Goal: Task Accomplishment & Management: Complete application form

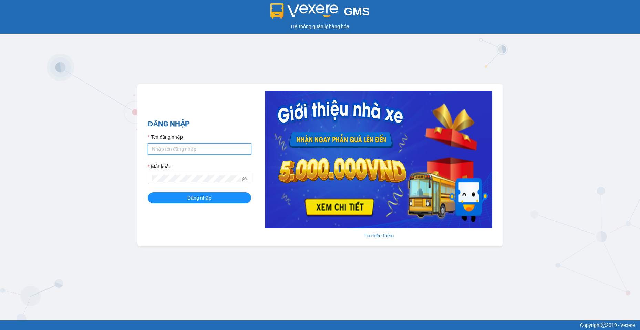
click at [172, 147] on input "Tên đăng nhập" at bounding box center [199, 149] width 103 height 11
type input "camtu.namhailimo"
click at [148, 192] on button "Đăng nhập" at bounding box center [199, 197] width 103 height 11
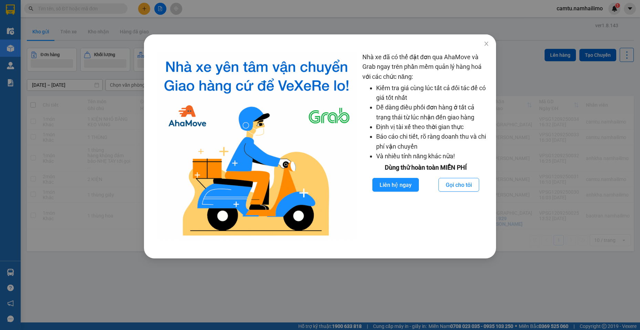
click at [564, 297] on div "Nhà xe đã có thể đặt đơn qua AhaMove và Grab ngay trên phần mềm quản lý hàng ho…" at bounding box center [320, 165] width 640 height 330
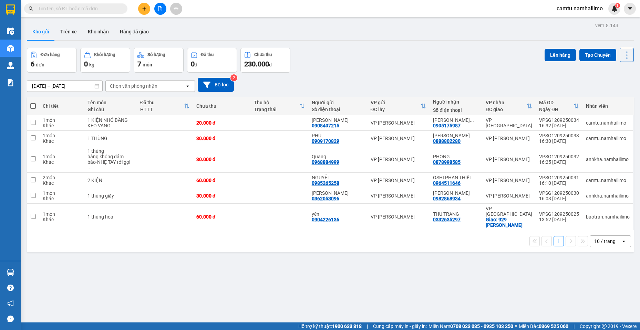
click at [50, 4] on span at bounding box center [75, 8] width 103 height 10
click at [57, 9] on input "text" at bounding box center [78, 9] width 81 height 8
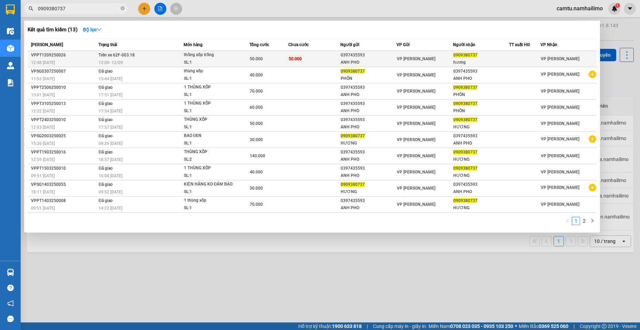
type input "0909380737"
click at [381, 64] on div "ANH PHO" at bounding box center [367, 62] width 55 height 7
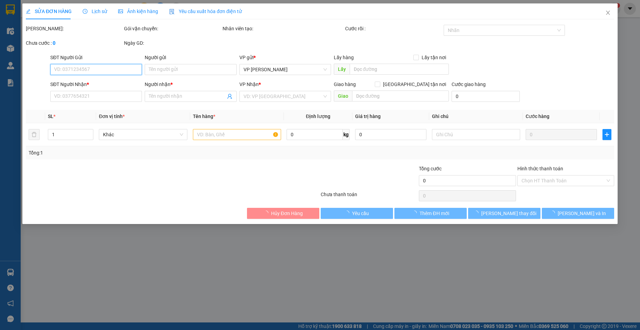
type input "0397435593"
type input "ANH PHO"
type input "0909380737"
type input "hương"
type input "50.000"
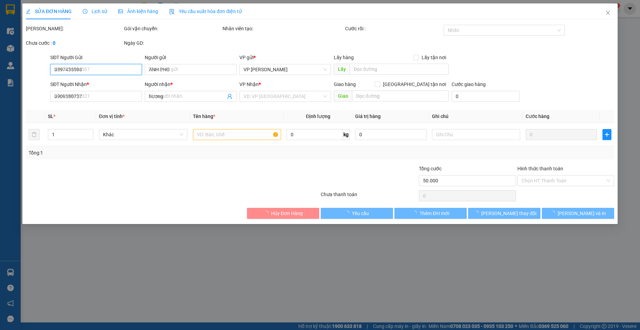
type input "50.000"
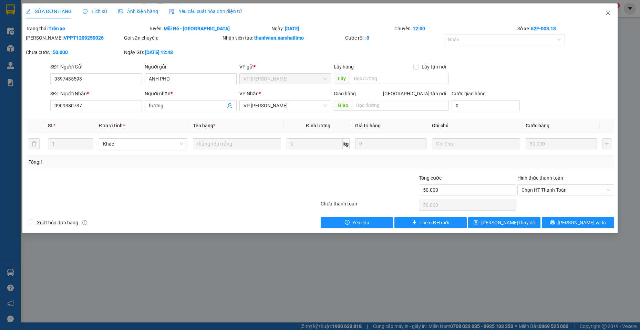
click at [605, 13] on icon "close" at bounding box center [608, 13] width 6 height 6
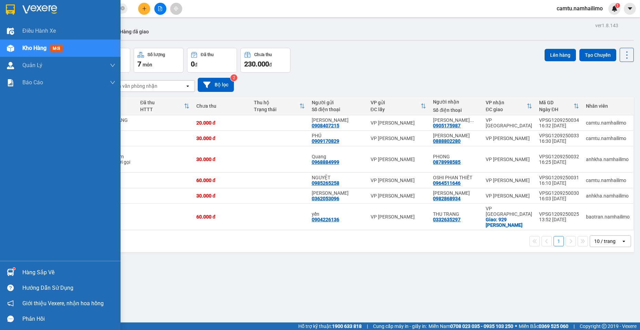
click at [11, 273] on img at bounding box center [10, 272] width 7 height 7
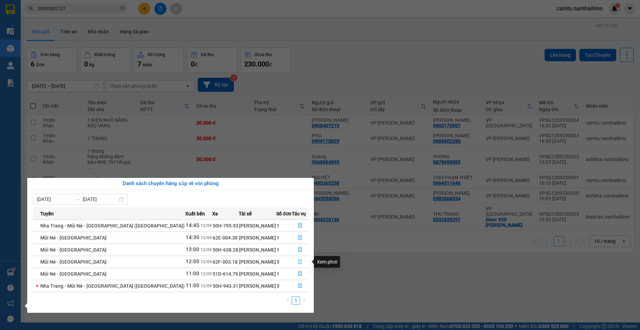
click at [298, 262] on icon "file-done" at bounding box center [299, 261] width 5 height 5
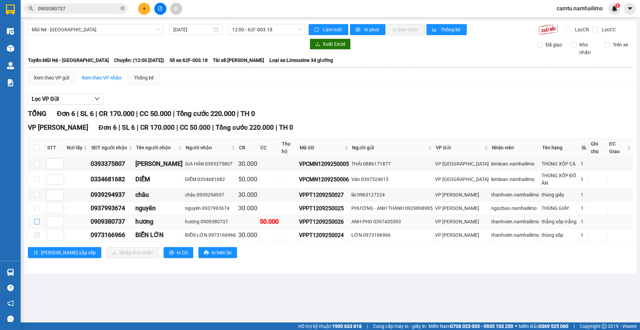
click at [38, 219] on input "checkbox" at bounding box center [37, 222] width 6 height 6
checkbox input "true"
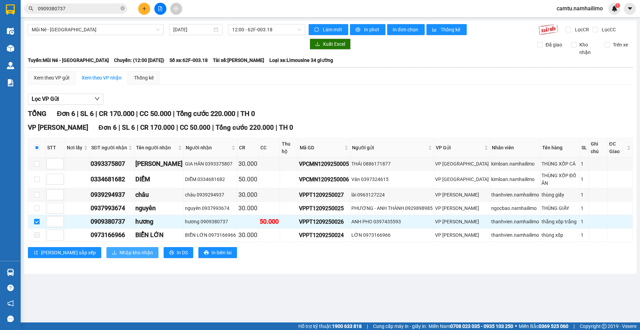
click at [119, 249] on span "Nhập kho nhận" at bounding box center [135, 253] width 33 height 8
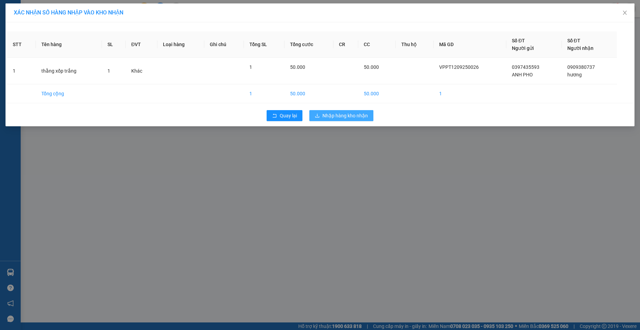
click at [347, 115] on span "Nhập hàng kho nhận" at bounding box center [344, 116] width 45 height 8
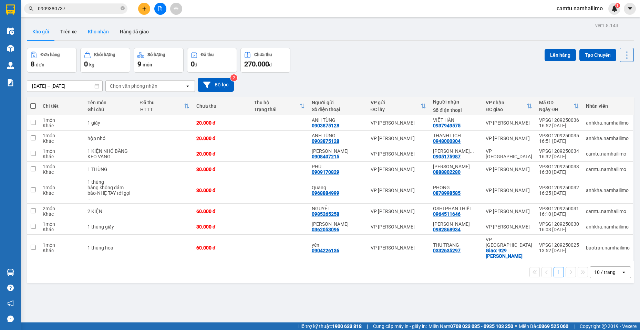
click at [98, 34] on button "Kho nhận" at bounding box center [98, 31] width 32 height 17
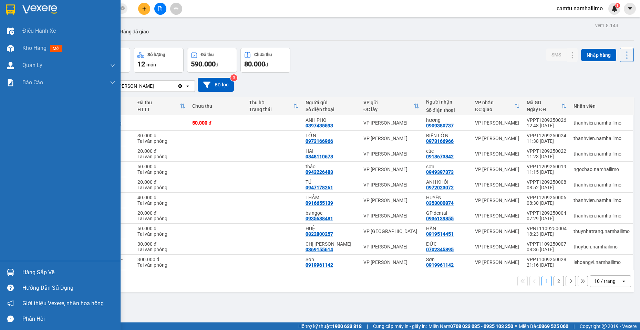
click at [15, 276] on div at bounding box center [10, 272] width 12 height 12
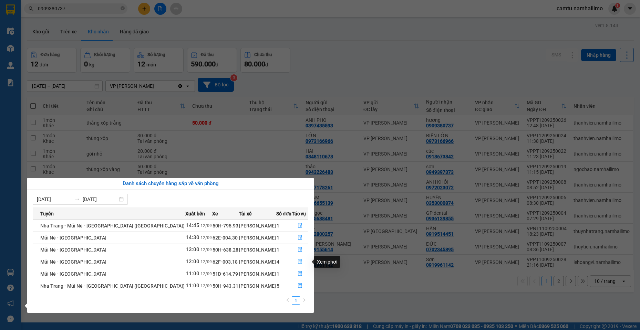
click at [299, 262] on icon "file-done" at bounding box center [299, 261] width 5 height 5
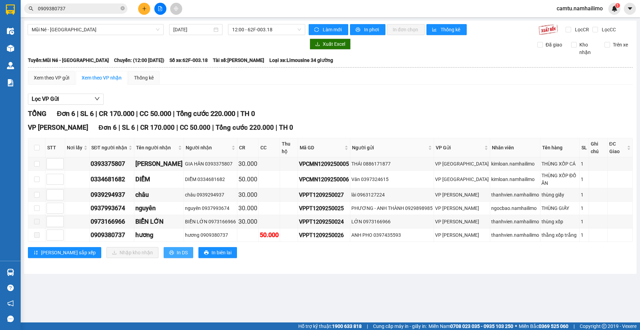
click at [164, 247] on button "In DS" at bounding box center [179, 252] width 30 height 11
drag, startPoint x: 156, startPoint y: 259, endPoint x: 518, endPoint y: 262, distance: 362.1
click at [499, 260] on div "Mũi Né - [GEOGRAPHIC_DATA] [DATE] 12:00 - 62F-003.18 Làm mới In phơi In đơn chọ…" at bounding box center [330, 147] width 612 height 253
click at [144, 13] on button at bounding box center [144, 9] width 12 height 12
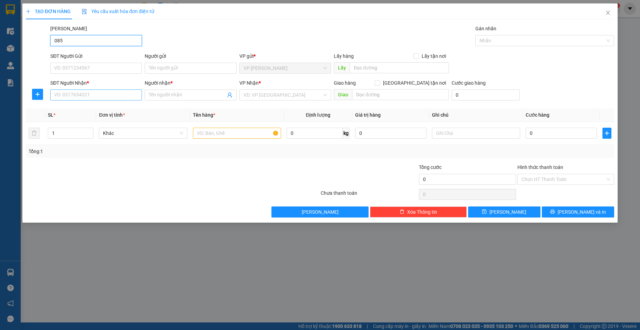
type input "085"
click at [83, 93] on input "SĐT Người Nhận *" at bounding box center [96, 94] width 92 height 11
type input "085780"
drag, startPoint x: 72, startPoint y: 35, endPoint x: 0, endPoint y: 40, distance: 72.4
click at [0, 40] on div "TẠO ĐƠN HÀNG Yêu cầu xuất hóa đơn điện tử Transit Pickup Surcharge Ids Transit …" at bounding box center [320, 165] width 640 height 330
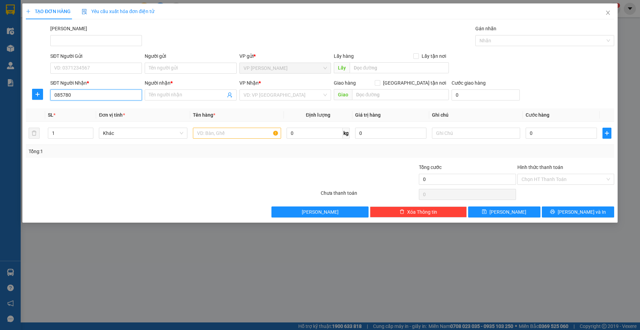
click at [84, 97] on input "085780" at bounding box center [96, 94] width 92 height 11
click at [85, 112] on div "0857807780 - CHỊ [PERSON_NAME]" at bounding box center [95, 109] width 83 height 8
type input "0857807780"
type input "CHỊ [PERSON_NAME]"
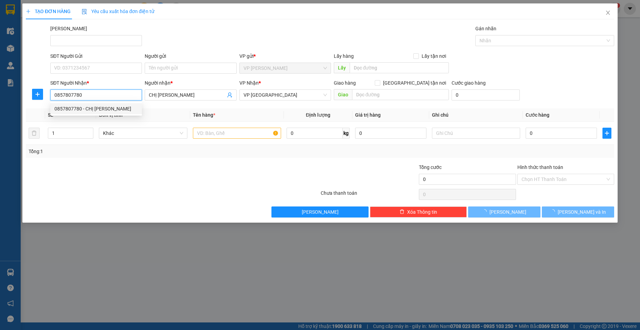
type input "30.000"
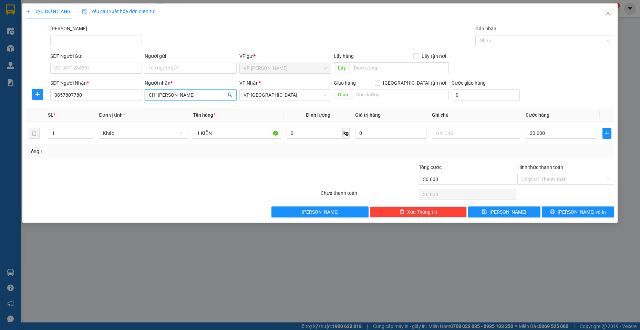
click at [181, 98] on input "CHỊ [PERSON_NAME]" at bounding box center [187, 95] width 76 height 8
drag, startPoint x: 284, startPoint y: 97, endPoint x: 231, endPoint y: 93, distance: 53.6
click at [231, 93] on div "SĐT Người Nhận * 0857807780 Người nhận * CHỊ HỒNG CHỊ HỒNG VP Nhận * VP Nha [PE…" at bounding box center [332, 91] width 566 height 24
click at [287, 98] on span "VP [GEOGRAPHIC_DATA]" at bounding box center [284, 95] width 83 height 10
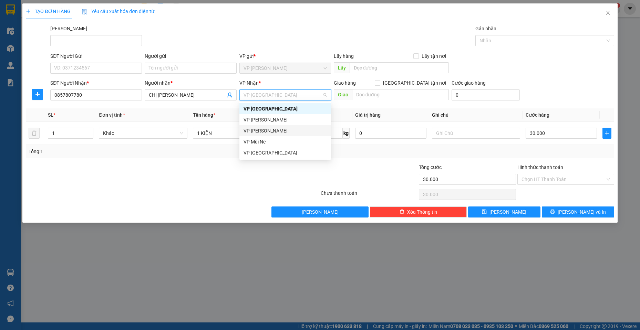
click at [281, 130] on div "VP [PERSON_NAME]" at bounding box center [284, 131] width 83 height 8
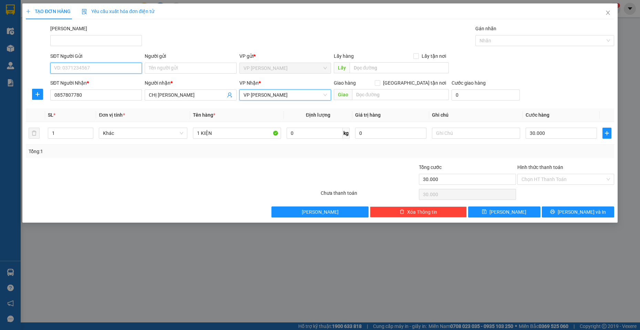
click at [99, 71] on input "SĐT Người Gửi" at bounding box center [96, 68] width 92 height 11
click at [107, 79] on div "0908073625 - [GEOGRAPHIC_DATA]" at bounding box center [95, 82] width 83 height 8
type input "0908073625"
type input "[PERSON_NAME]"
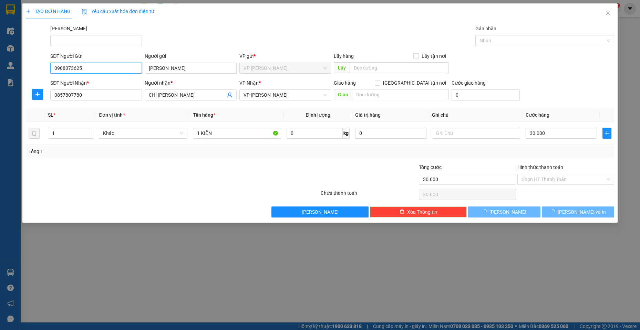
type input "50.000"
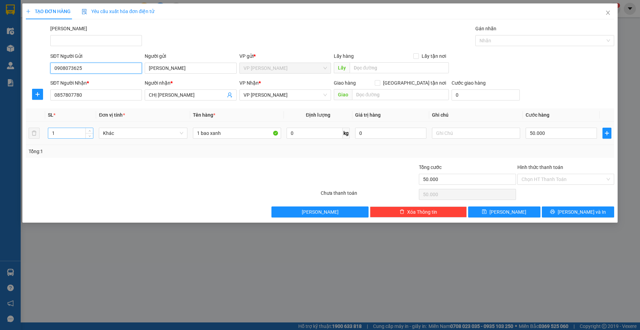
type input "0908073625"
drag, startPoint x: 62, startPoint y: 133, endPoint x: 40, endPoint y: 132, distance: 21.7
click at [41, 132] on tr "1 Khác 1 bao xanh 0 kg 0 50.000" at bounding box center [320, 133] width 588 height 23
type input "2"
click at [198, 133] on input "1 bao xanh" at bounding box center [237, 133] width 88 height 11
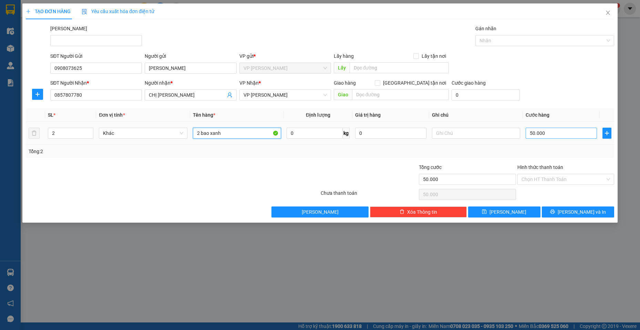
type input "2 bao xanh"
click at [552, 133] on input "50.000" at bounding box center [560, 133] width 71 height 11
type input "1"
type input "11"
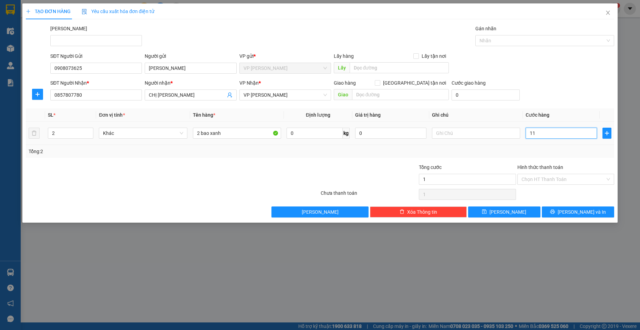
type input "11"
type input "110"
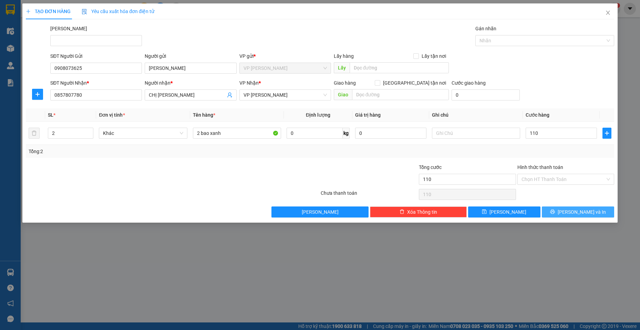
type input "110.000"
click at [571, 209] on button "[PERSON_NAME] và In" at bounding box center [577, 212] width 72 height 11
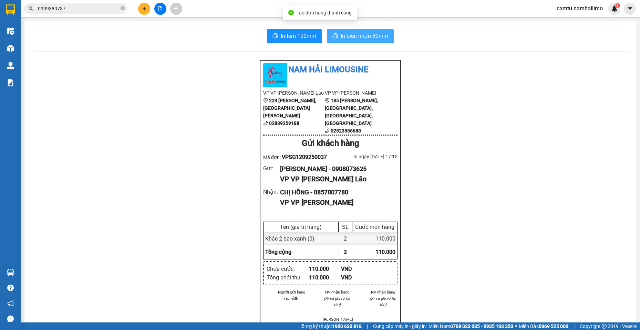
drag, startPoint x: 373, startPoint y: 36, endPoint x: 415, endPoint y: 56, distance: 46.8
click at [372, 35] on span "In biên nhận 80mm" at bounding box center [364, 36] width 48 height 9
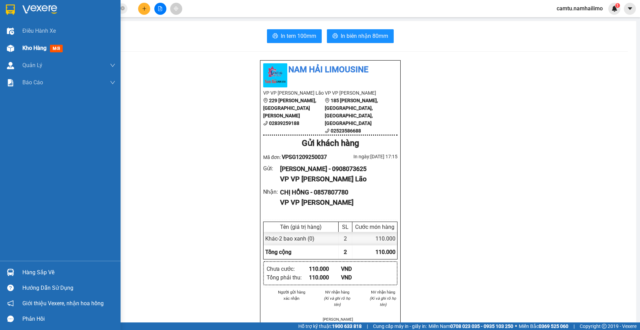
click at [29, 48] on span "Kho hàng" at bounding box center [34, 48] width 24 height 7
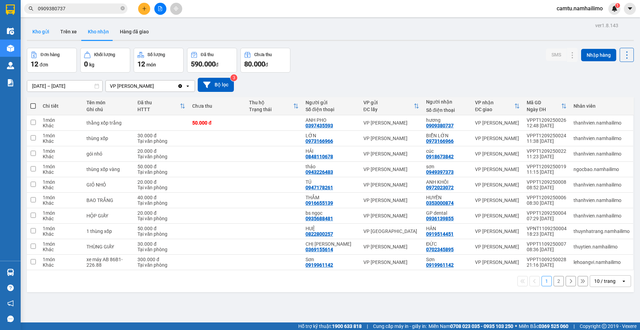
click at [50, 29] on button "Kho gửi" at bounding box center [41, 31] width 28 height 17
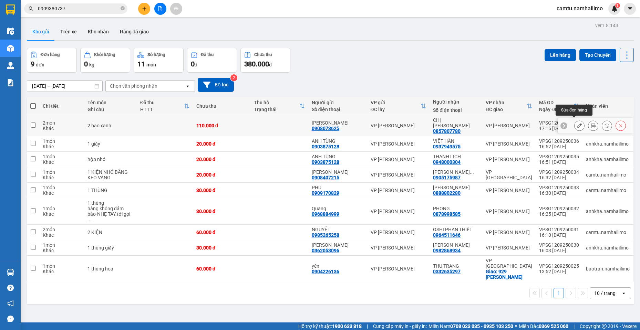
click at [577, 125] on icon at bounding box center [579, 125] width 5 height 5
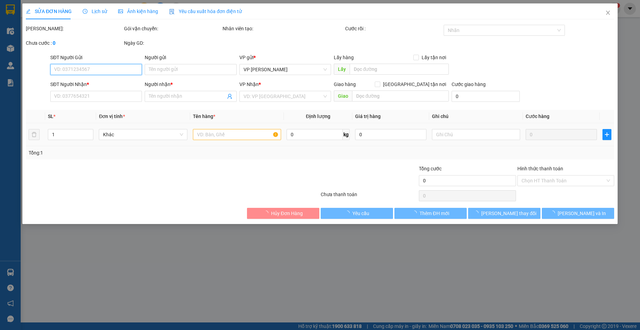
type input "0908073625"
type input "[PERSON_NAME]"
type input "0857807780"
type input "CHỊ [PERSON_NAME]"
type input "110.000"
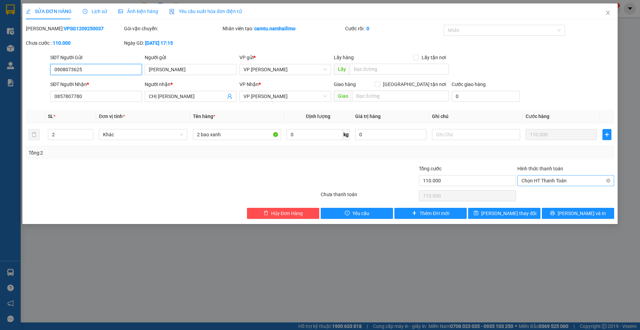
click at [543, 181] on span "Chọn HT Thanh Toán" at bounding box center [565, 181] width 88 height 10
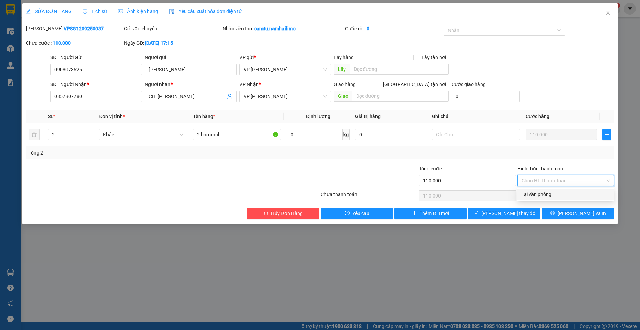
click at [538, 192] on div "Tại văn phòng" at bounding box center [565, 195] width 88 height 8
type input "0"
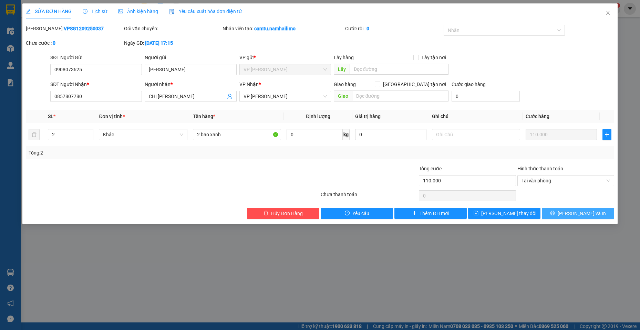
click at [554, 212] on icon "printer" at bounding box center [552, 213] width 4 height 4
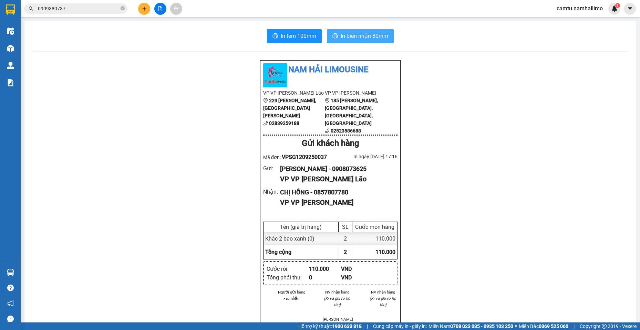
drag, startPoint x: 343, startPoint y: 35, endPoint x: 432, endPoint y: 171, distance: 162.6
click at [343, 34] on span "In biên nhận 80mm" at bounding box center [364, 36] width 48 height 9
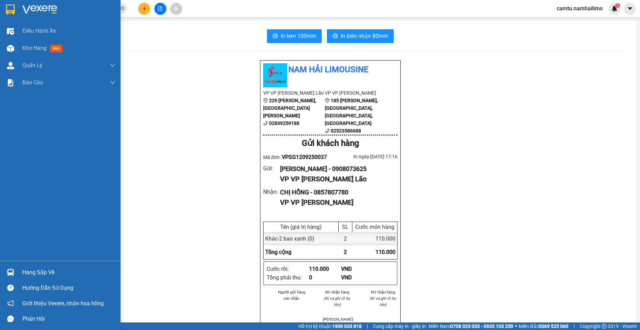
click at [24, 272] on div "Hàng sắp về" at bounding box center [68, 272] width 93 height 10
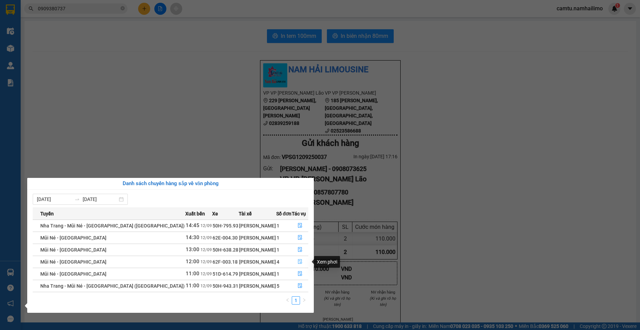
click at [298, 262] on icon "file-done" at bounding box center [299, 261] width 5 height 5
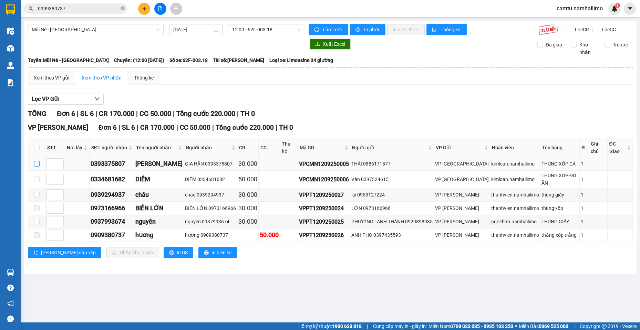
click at [38, 161] on input "checkbox" at bounding box center [37, 164] width 6 height 6
checkbox input "true"
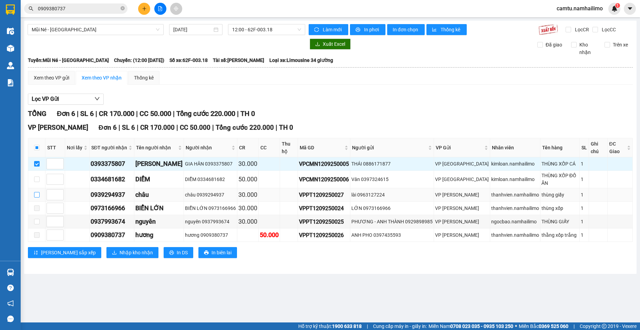
click at [38, 192] on input "checkbox" at bounding box center [37, 195] width 6 height 6
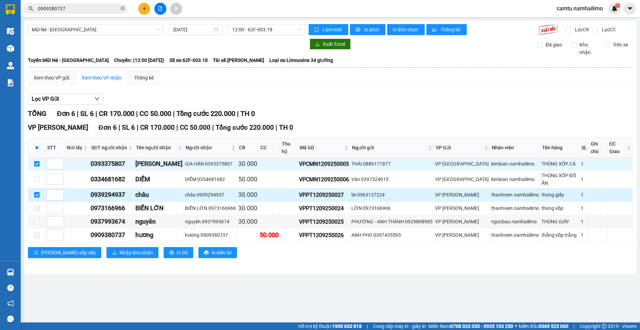
click at [35, 192] on input "checkbox" at bounding box center [37, 195] width 6 height 6
checkbox input "false"
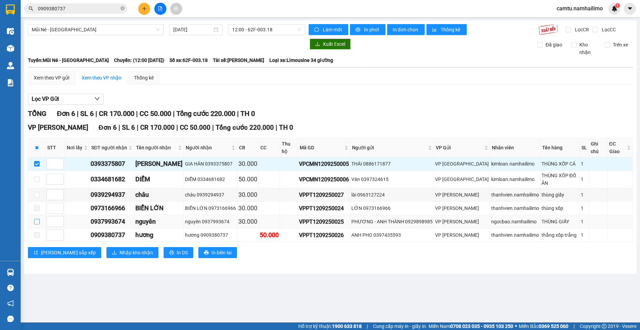
click at [37, 219] on input "checkbox" at bounding box center [37, 222] width 6 height 6
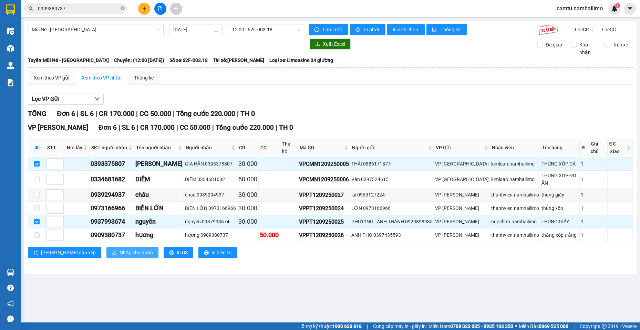
click at [106, 247] on button "Nhập kho nhận" at bounding box center [132, 252] width 52 height 11
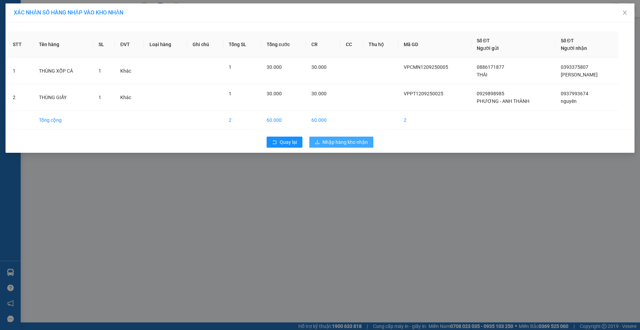
click at [322, 143] on span "Nhập hàng kho nhận" at bounding box center [344, 142] width 45 height 8
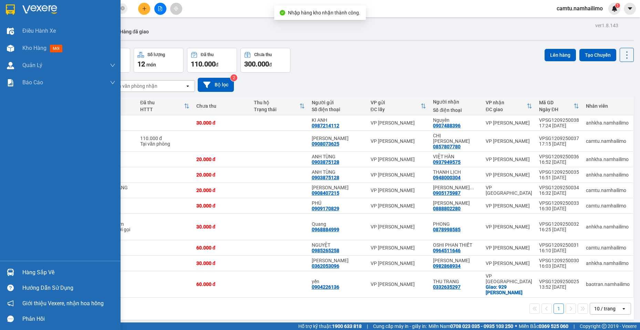
click at [12, 272] on img at bounding box center [10, 272] width 7 height 7
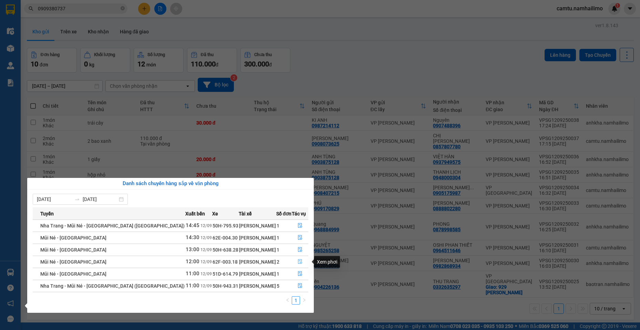
click at [300, 263] on icon "file-done" at bounding box center [299, 261] width 5 height 5
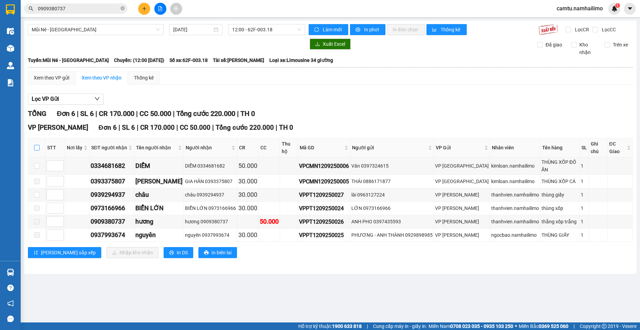
click at [37, 145] on input "checkbox" at bounding box center [37, 148] width 6 height 6
checkbox input "true"
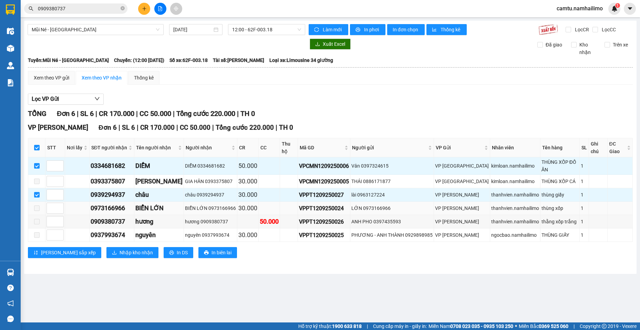
click at [38, 202] on td at bounding box center [36, 208] width 17 height 13
click at [119, 249] on span "Nhập kho nhận" at bounding box center [135, 253] width 33 height 8
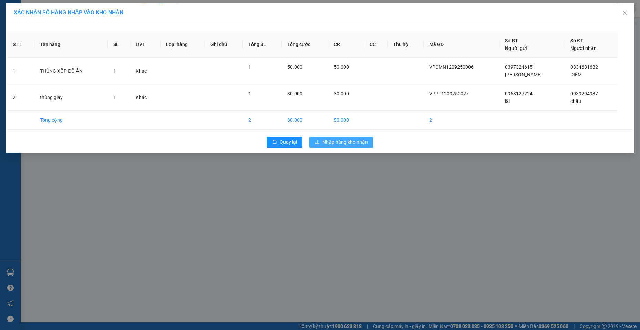
click at [330, 143] on span "Nhập hàng kho nhận" at bounding box center [344, 142] width 45 height 8
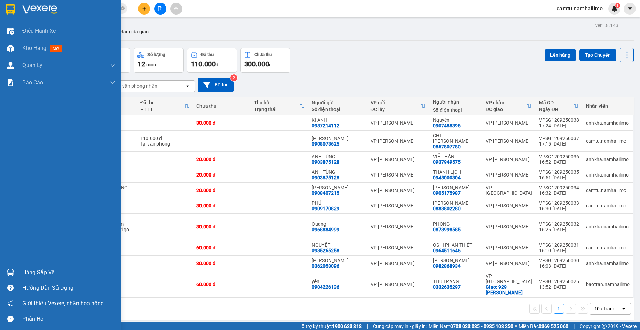
click at [32, 276] on div "Hàng sắp về" at bounding box center [68, 272] width 93 height 10
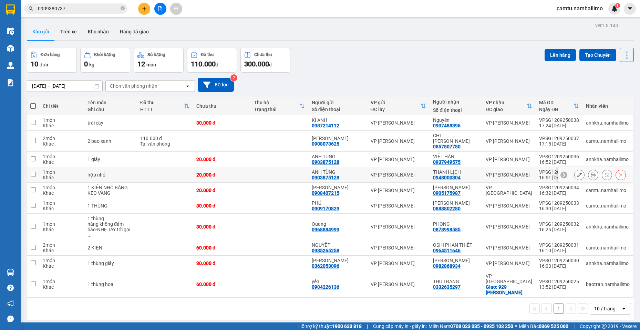
click at [145, 169] on section "Kết quả tìm kiếm ( 13 ) Bộ lọc Mã ĐH Trạng thái Món hàng Tổng cước Chưa cước Ng…" at bounding box center [320, 165] width 640 height 330
click at [96, 34] on button "Kho nhận" at bounding box center [98, 31] width 32 height 17
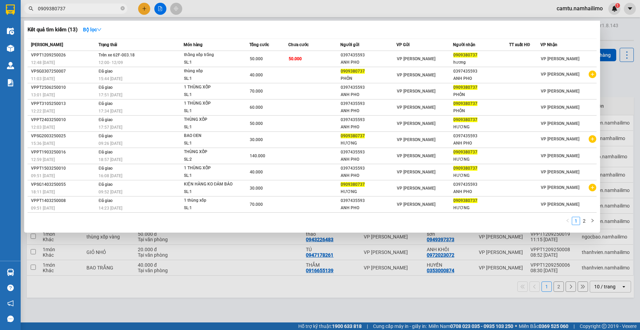
drag, startPoint x: 79, startPoint y: 5, endPoint x: 51, endPoint y: 8, distance: 28.7
click at [51, 8] on input "0909380737" at bounding box center [78, 9] width 81 height 8
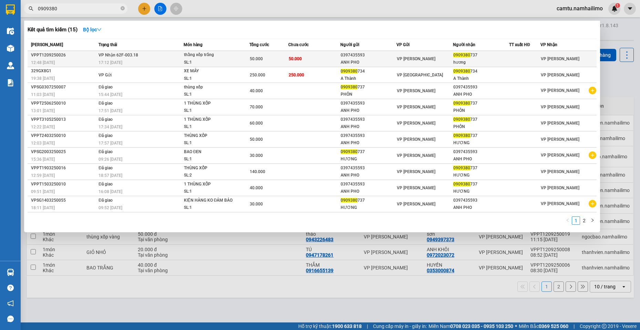
type input "0909380"
click at [374, 58] on div "0397435593" at bounding box center [367, 55] width 55 height 7
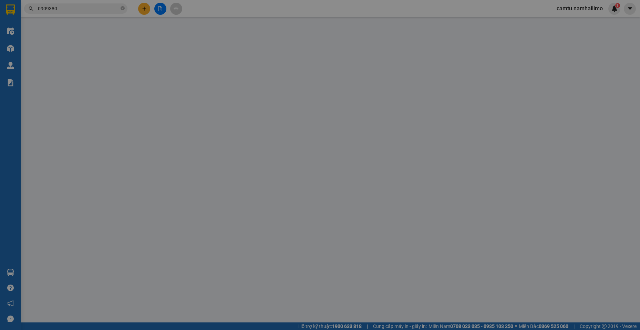
type input "0397435593"
type input "ANH PHO"
type input "0909380737"
type input "hương"
type input "50.000"
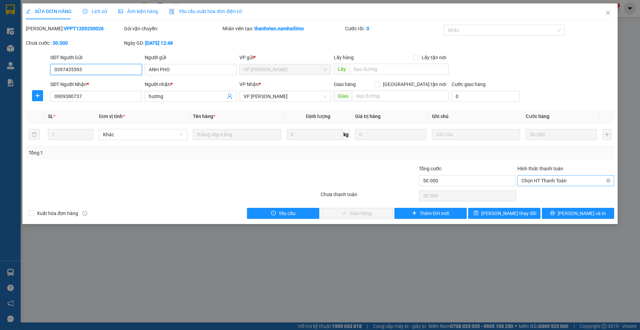
click at [556, 185] on span "Chọn HT Thanh Toán" at bounding box center [565, 181] width 88 height 10
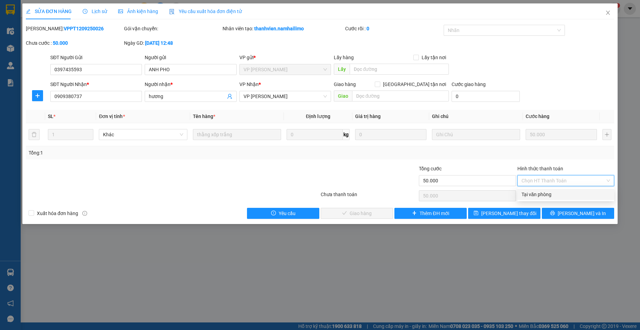
click at [560, 192] on div "Tại văn phòng" at bounding box center [565, 195] width 88 height 8
type input "0"
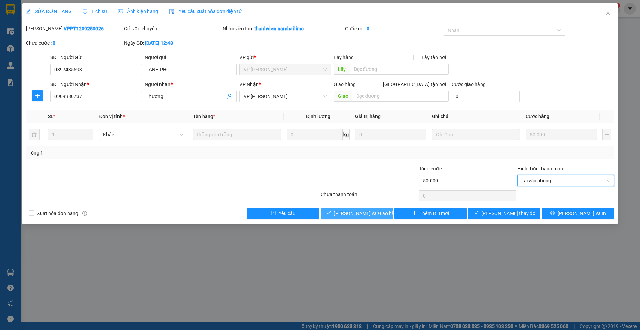
click at [369, 218] on button "[PERSON_NAME] và Giao hàng" at bounding box center [356, 213] width 72 height 11
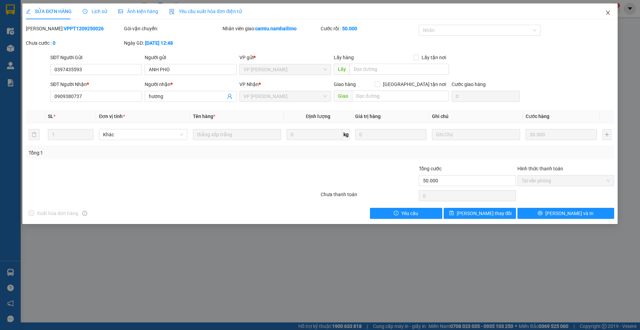
drag, startPoint x: 608, startPoint y: 10, endPoint x: 200, endPoint y: 3, distance: 408.0
click at [607, 10] on icon "close" at bounding box center [608, 13] width 6 height 6
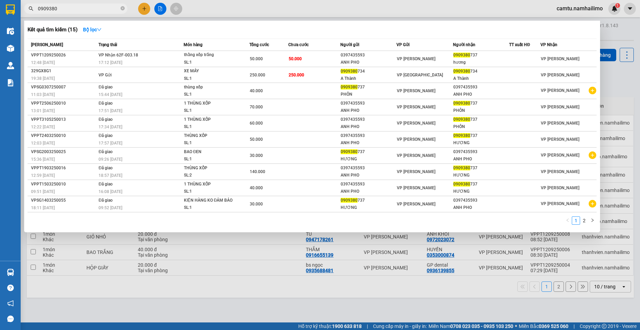
click at [63, 6] on input "0909380" at bounding box center [78, 9] width 81 height 8
type input "0"
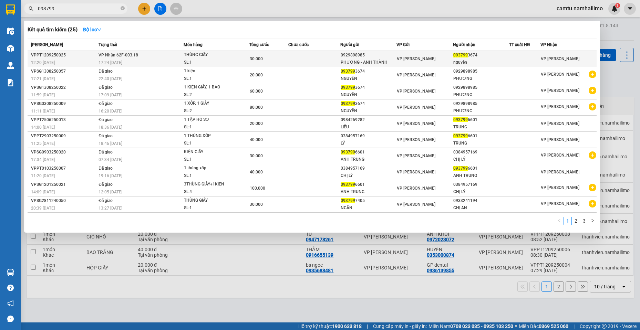
type input "093799"
click at [245, 55] on span "THÙNG GIẤY SL: 1" at bounding box center [216, 58] width 65 height 15
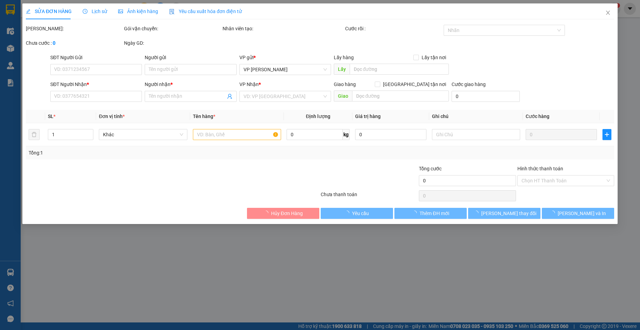
type input "0929898985"
type input "PHƯƠNG - ANH THÀNH"
type input "0937993674"
type input "nguyên"
type input "30.000"
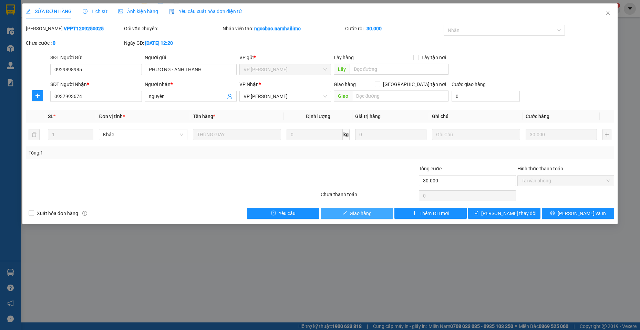
click at [362, 213] on span "Giao hàng" at bounding box center [360, 214] width 22 height 8
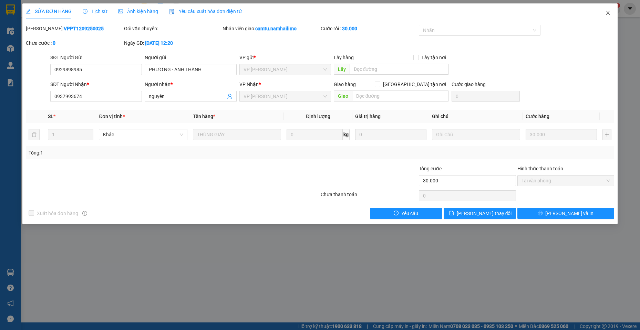
click at [606, 11] on icon "close" at bounding box center [607, 13] width 4 height 4
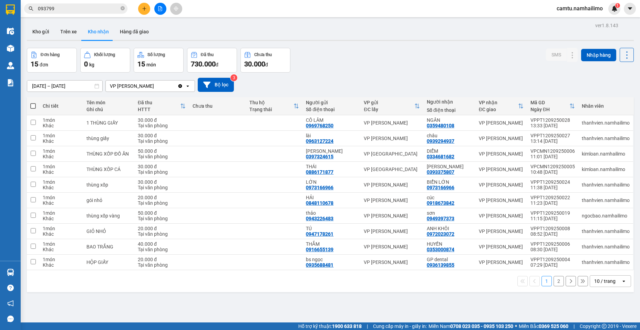
click at [554, 279] on button "2" at bounding box center [558, 281] width 10 height 10
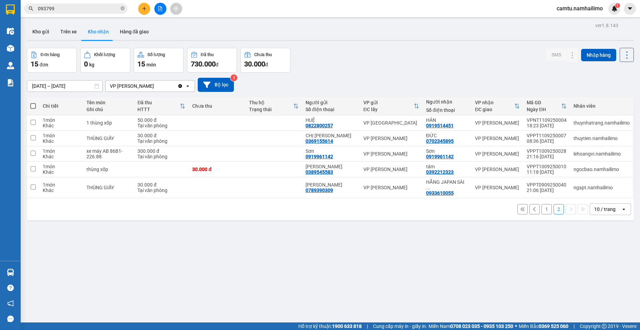
click at [541, 206] on button "1" at bounding box center [546, 209] width 10 height 10
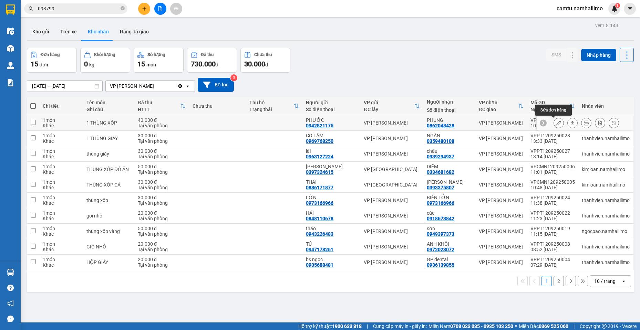
click at [556, 124] on icon at bounding box center [558, 122] width 5 height 5
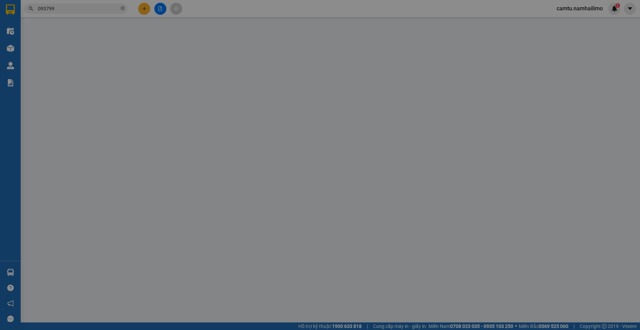
type input "0942821175"
type input "PHƯỚC"
type input "0862048428"
type input "PHỤNG"
type input "40.000"
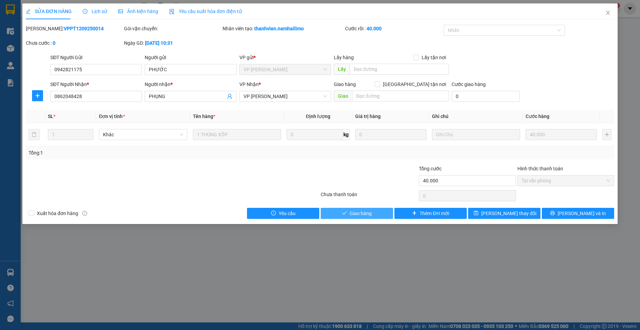
click at [363, 213] on span "Giao hàng" at bounding box center [360, 214] width 22 height 8
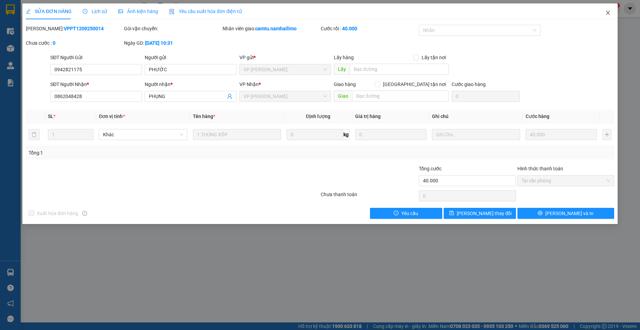
click at [608, 11] on icon "close" at bounding box center [608, 13] width 6 height 6
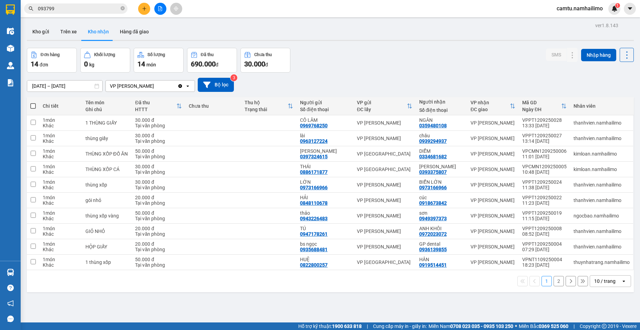
click at [136, 9] on div at bounding box center [160, 9] width 52 height 12
click at [147, 6] on button at bounding box center [144, 9] width 12 height 12
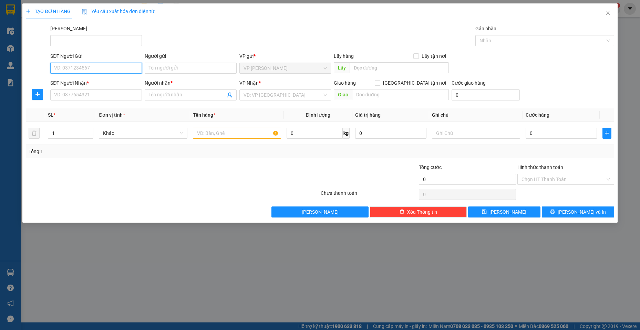
click at [73, 66] on input "SĐT Người Gửi" at bounding box center [96, 68] width 92 height 11
type input "0878744573"
click at [156, 67] on input "Người gửi" at bounding box center [191, 68] width 92 height 11
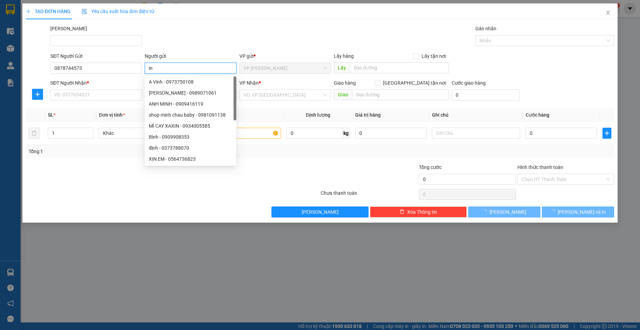
type input "i"
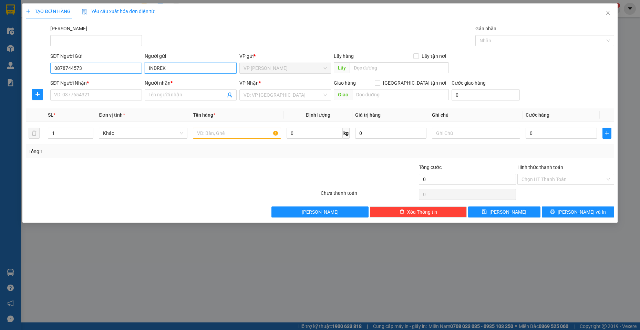
type input "INDREK"
drag, startPoint x: 83, startPoint y: 70, endPoint x: 40, endPoint y: 60, distance: 44.5
click at [40, 60] on div "SĐT Người Gửi 0878744573 0878744573 Người gửi INDREK VP gửi * VP [PERSON_NAME] …" at bounding box center [319, 64] width 589 height 24
click at [73, 95] on input "SĐT Người Nhận *" at bounding box center [96, 94] width 92 height 11
paste input "0878744573"
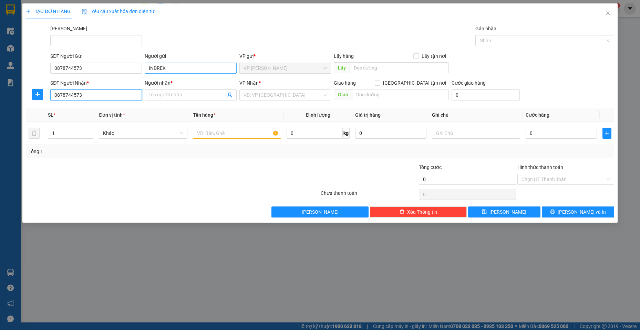
type input "0878744573"
drag, startPoint x: 167, startPoint y: 67, endPoint x: 150, endPoint y: 62, distance: 18.1
click at [150, 62] on div "Người gửi INDREK INDREK" at bounding box center [191, 64] width 92 height 24
click at [147, 68] on input "INDREK" at bounding box center [191, 68] width 92 height 11
drag, startPoint x: 147, startPoint y: 68, endPoint x: 170, endPoint y: 68, distance: 23.8
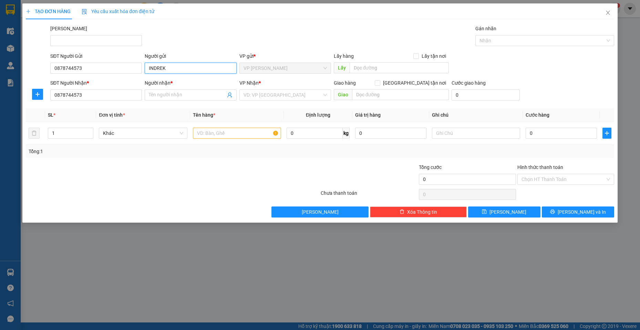
click at [170, 68] on input "INDREK" at bounding box center [191, 68] width 92 height 11
click at [155, 96] on input "Người nhận *" at bounding box center [187, 95] width 76 height 8
paste input "INDREK"
type input "INDREK"
click at [212, 131] on input "text" at bounding box center [237, 133] width 88 height 11
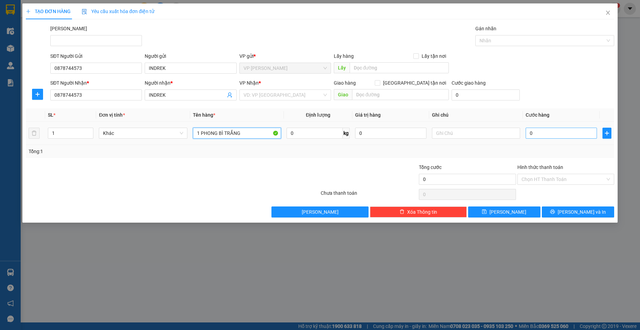
type input "1 PHONG BÌ TRẮNG"
click at [543, 135] on input "0" at bounding box center [560, 133] width 71 height 11
type input "3"
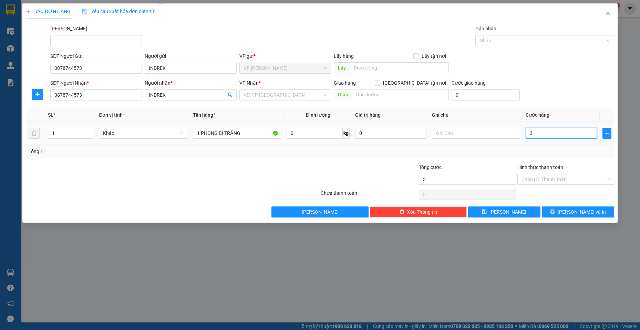
type input "30"
type input "30.000"
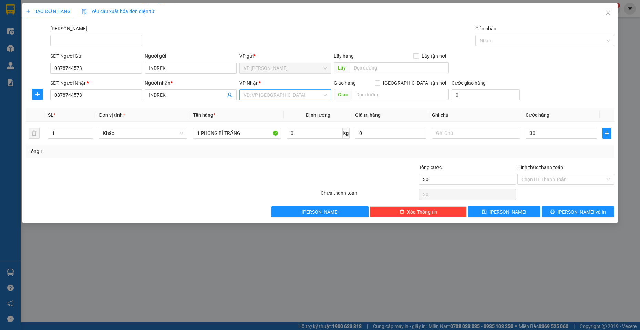
type input "30.000"
click at [288, 92] on input "search" at bounding box center [282, 95] width 78 height 10
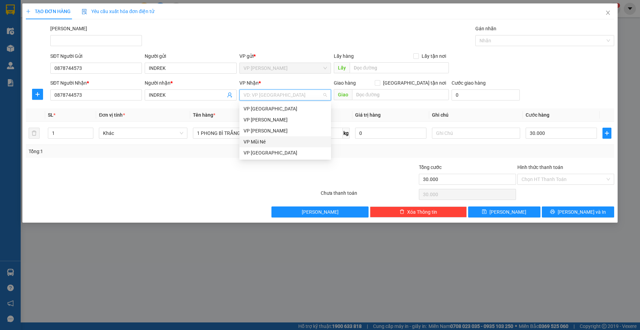
click at [277, 139] on div "VP Mũi Né" at bounding box center [284, 142] width 83 height 8
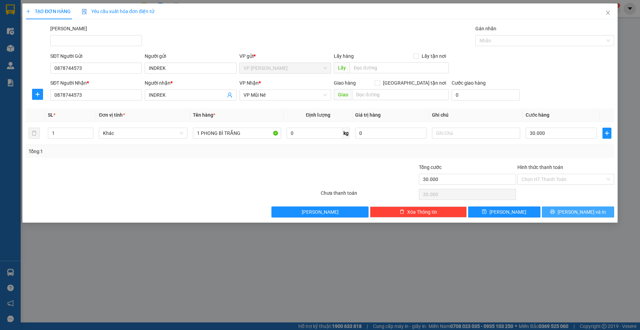
click at [553, 209] on button "[PERSON_NAME] và In" at bounding box center [577, 212] width 72 height 11
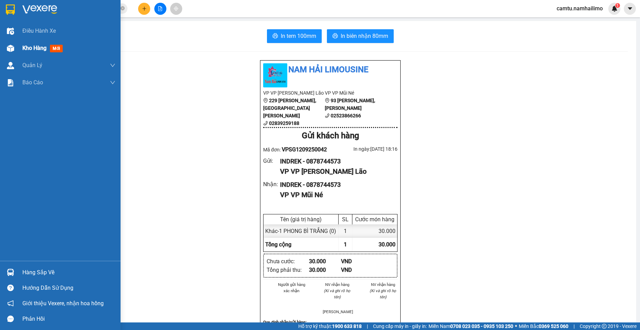
click at [25, 46] on span "Kho hàng" at bounding box center [34, 48] width 24 height 7
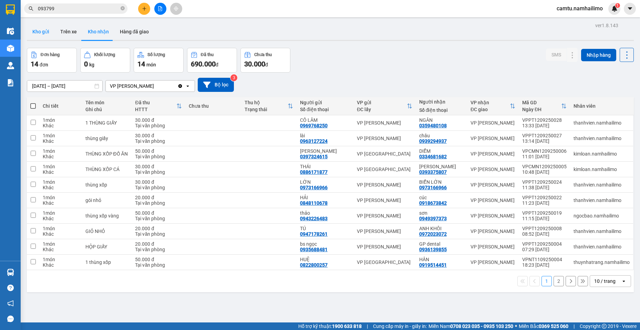
click at [41, 31] on button "Kho gửi" at bounding box center [41, 31] width 28 height 17
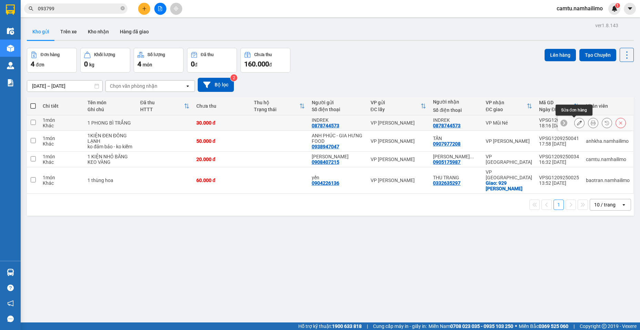
click at [577, 122] on icon at bounding box center [579, 122] width 5 height 5
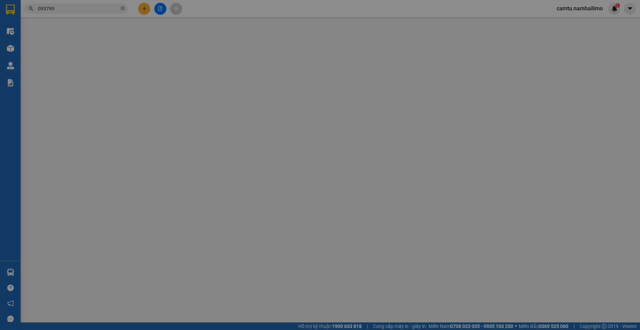
type input "0878744573"
type input "INDREK"
type input "0878744573"
type input "INDREK"
type input "30.000"
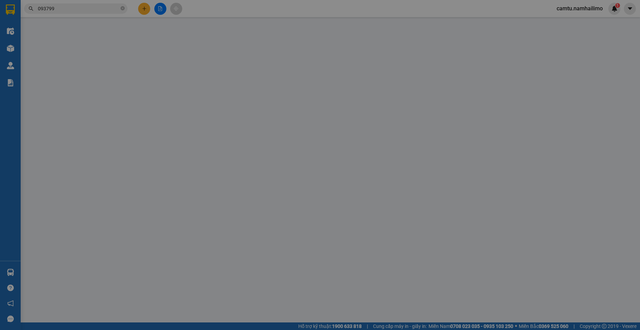
type input "30.000"
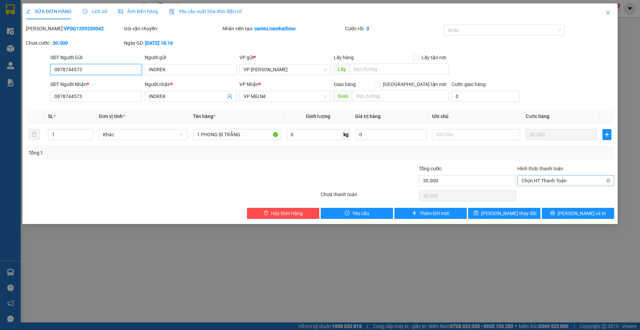
drag, startPoint x: 581, startPoint y: 182, endPoint x: 578, endPoint y: 180, distance: 3.7
click at [580, 181] on span "Chọn HT Thanh Toán" at bounding box center [565, 181] width 88 height 10
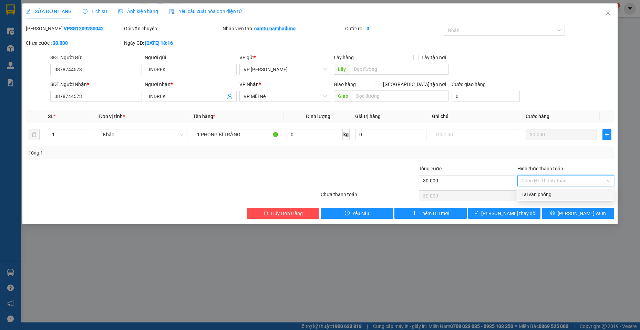
click at [564, 195] on div "Tại văn phòng" at bounding box center [565, 195] width 88 height 8
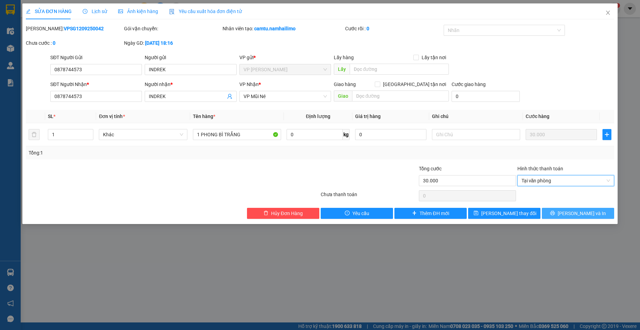
click at [559, 214] on button "[PERSON_NAME] và In" at bounding box center [577, 213] width 72 height 11
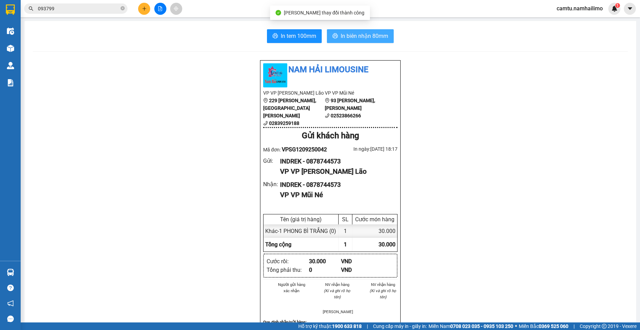
click at [356, 36] on span "In biên nhận 80mm" at bounding box center [364, 36] width 48 height 9
click at [364, 35] on span "In biên nhận 80mm" at bounding box center [364, 36] width 48 height 9
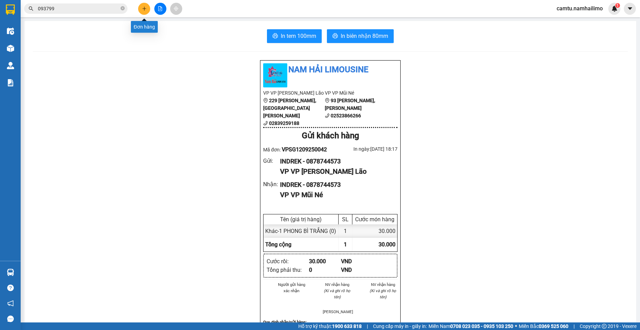
click at [146, 12] on button at bounding box center [144, 9] width 12 height 12
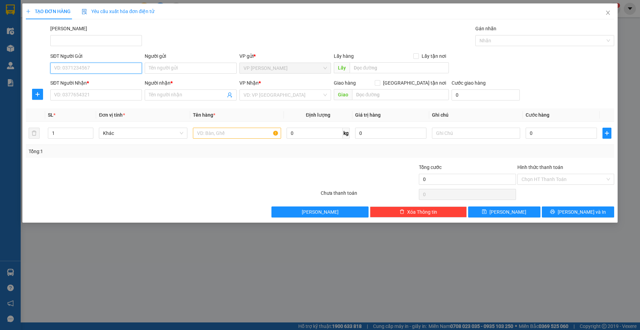
click at [93, 68] on input "SĐT Người Gửi" at bounding box center [96, 68] width 92 height 11
click at [100, 81] on div "0902989238 - Sơn" at bounding box center [95, 82] width 83 height 8
type input "0902989238"
type input "Sơn"
type input "0913739933"
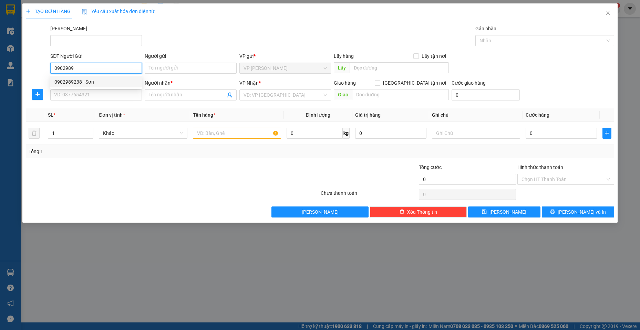
type input "HỒNG LỢI"
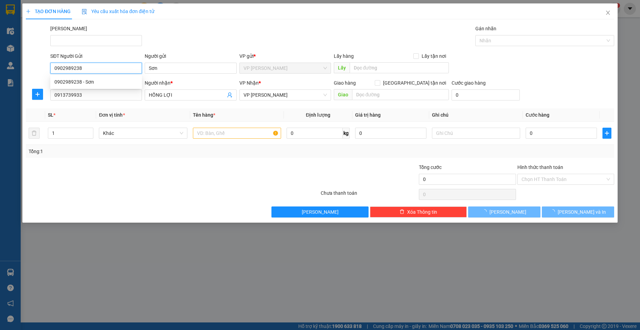
type input "30.000"
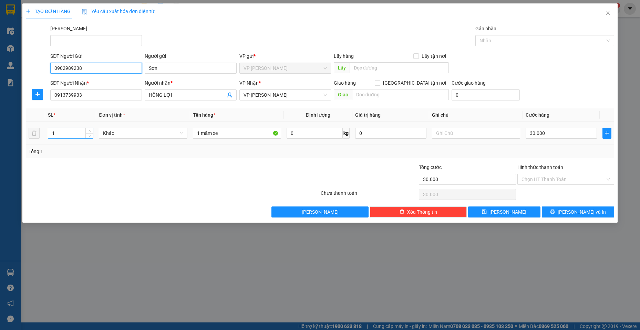
type input "0902989238"
drag, startPoint x: 55, startPoint y: 133, endPoint x: 49, endPoint y: 130, distance: 6.5
click at [49, 130] on input "1" at bounding box center [70, 133] width 45 height 10
type input "2"
drag, startPoint x: 198, startPoint y: 132, endPoint x: 194, endPoint y: 130, distance: 4.2
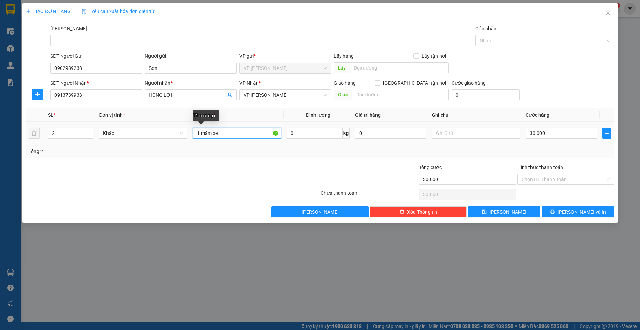
click at [194, 130] on input "1 măm xe" at bounding box center [237, 133] width 88 height 11
type input "2 măm xe"
type input "6"
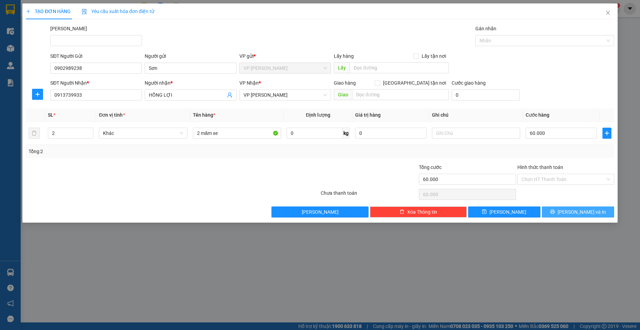
click at [581, 209] on span "[PERSON_NAME] và In" at bounding box center [581, 212] width 48 height 8
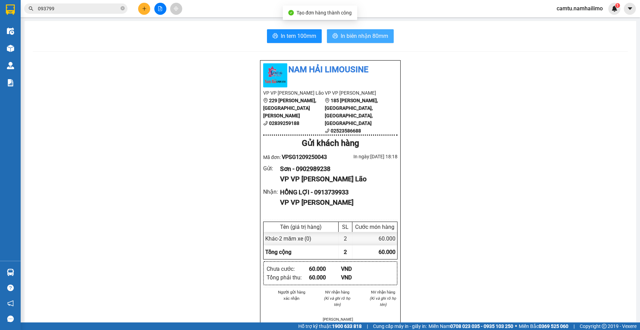
click at [361, 35] on span "In biên nhận 80mm" at bounding box center [364, 36] width 48 height 9
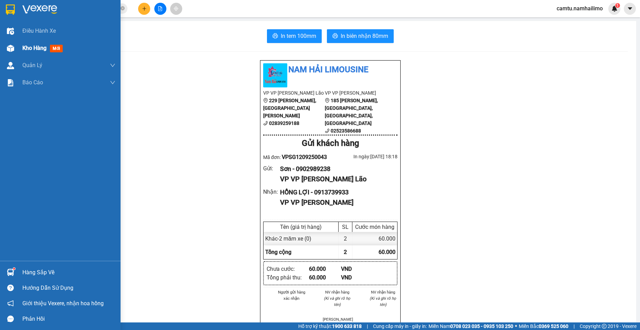
click at [23, 46] on span "Kho hàng" at bounding box center [34, 48] width 24 height 7
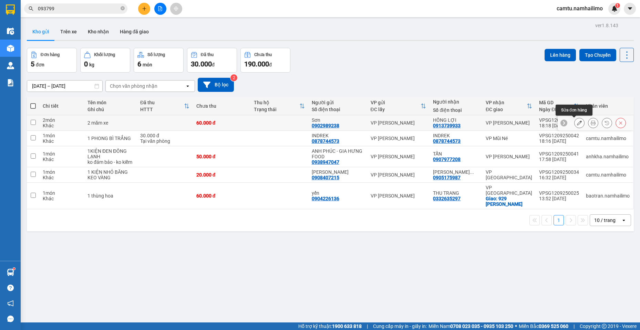
click at [577, 124] on icon at bounding box center [579, 122] width 5 height 5
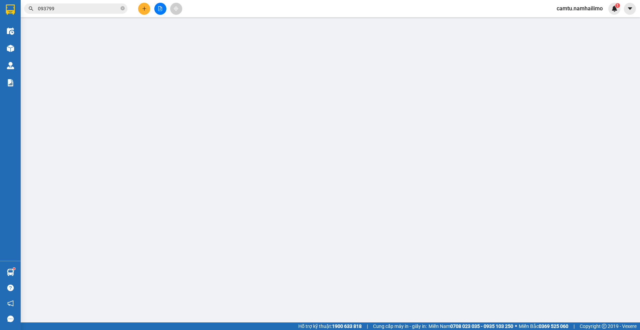
type input "0902989238"
type input "Sơn"
type input "0913739933"
type input "HỒNG LỢI"
type input "60.000"
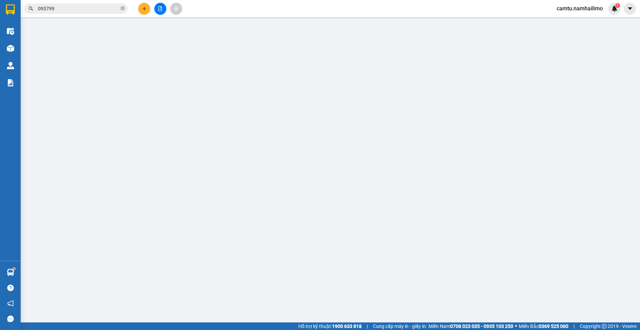
type input "60.000"
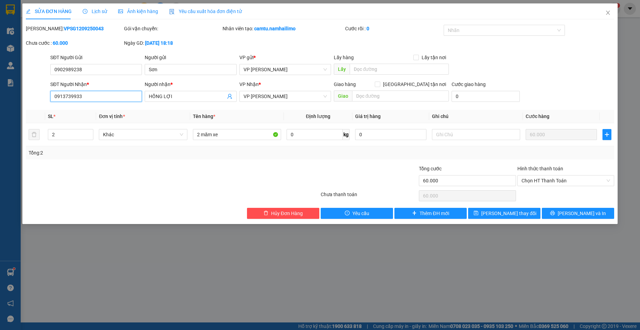
click at [66, 97] on input "0913739933" at bounding box center [96, 96] width 92 height 11
drag, startPoint x: 66, startPoint y: 97, endPoint x: 112, endPoint y: 91, distance: 46.2
click at [112, 91] on input "0913739933" at bounding box center [96, 96] width 92 height 11
type input "0913373933"
click at [185, 97] on input "HỒNG LỢI" at bounding box center [187, 97] width 76 height 8
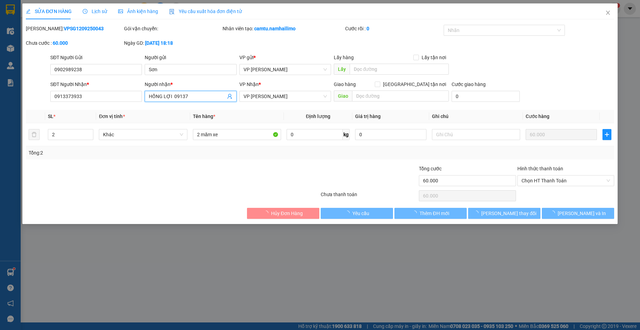
type input "HỒNG LỢI 091373"
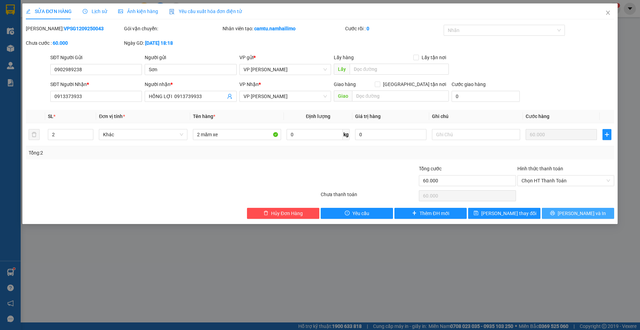
click at [584, 212] on span "[PERSON_NAME] và In" at bounding box center [581, 214] width 48 height 8
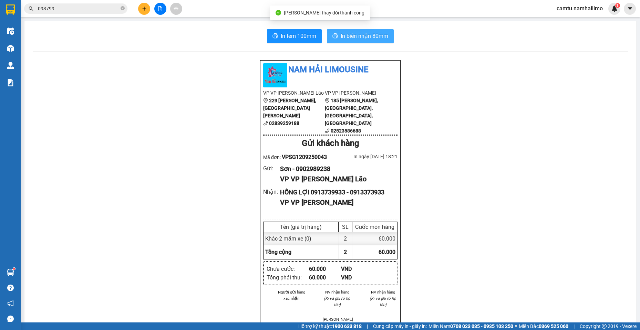
click at [349, 32] on span "In biên nhận 80mm" at bounding box center [364, 36] width 48 height 9
drag, startPoint x: 136, startPoint y: 102, endPoint x: 86, endPoint y: 108, distance: 50.0
click at [134, 102] on div "Nam Hải Limousine VP VP [PERSON_NAME] Lão [STREET_ADDRESS][PERSON_NAME][PERSON_…" at bounding box center [330, 335] width 595 height 551
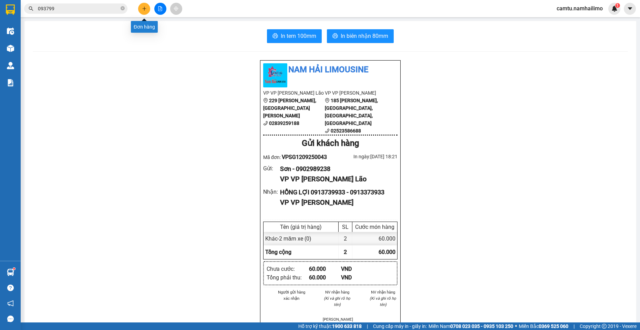
click at [145, 8] on icon "plus" at bounding box center [144, 8] width 5 height 5
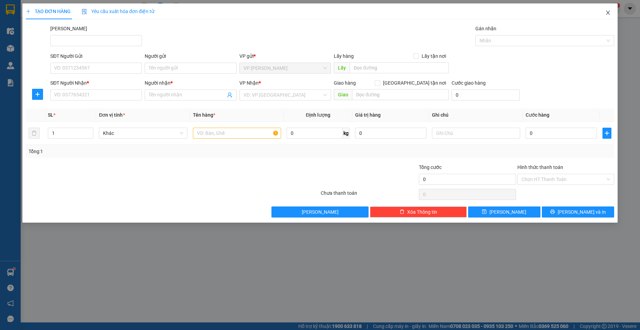
click at [607, 9] on span "Close" at bounding box center [607, 12] width 19 height 19
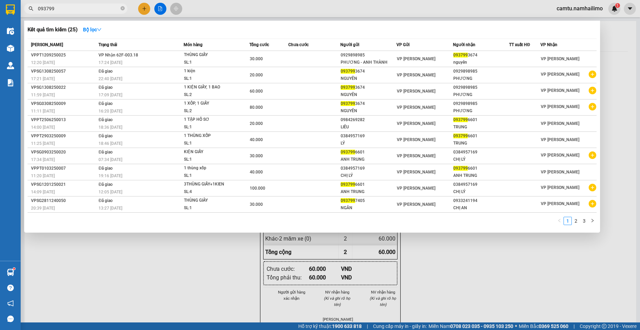
drag, startPoint x: 60, startPoint y: 8, endPoint x: 30, endPoint y: 7, distance: 29.3
click at [30, 7] on div "093799" at bounding box center [67, 8] width 134 height 10
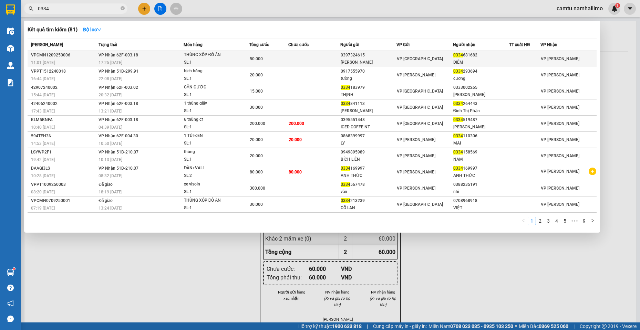
type input "0334"
click at [439, 55] on div "VP [GEOGRAPHIC_DATA]" at bounding box center [424, 59] width 55 height 8
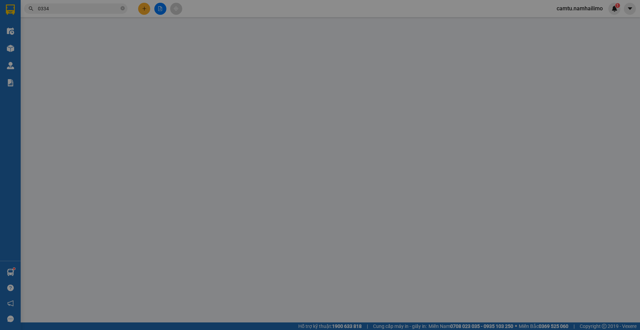
type input "0397324615"
type input "[PERSON_NAME]"
type input "0334681682"
type input "DIỄM"
type input "50.000"
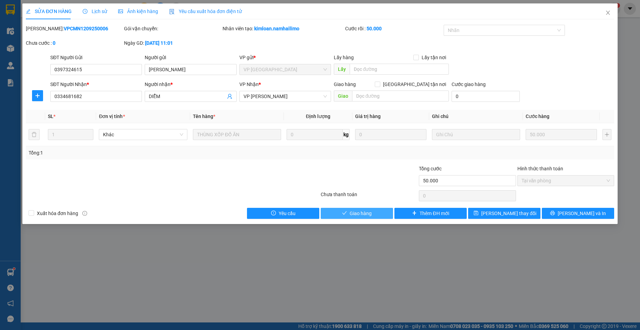
click at [375, 215] on button "Giao hàng" at bounding box center [356, 213] width 72 height 11
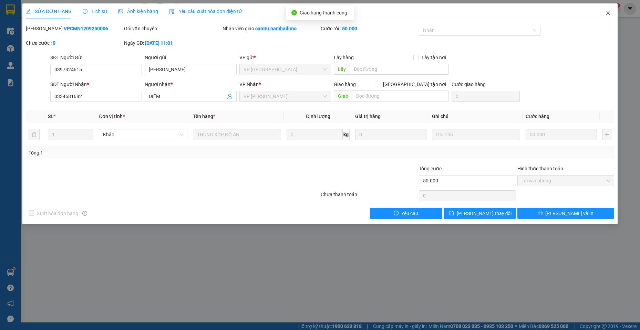
click at [606, 15] on icon "close" at bounding box center [608, 13] width 6 height 6
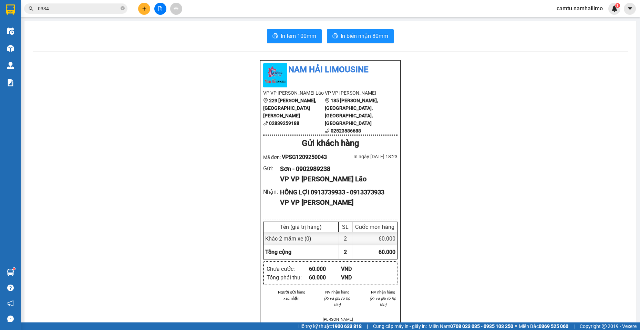
click at [144, 8] on icon "plus" at bounding box center [144, 9] width 0 height 4
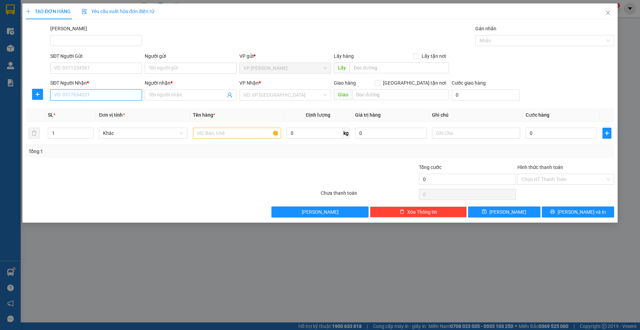
click at [93, 97] on input "SĐT Người Nhận *" at bounding box center [96, 94] width 92 height 11
click at [93, 97] on input "280" at bounding box center [96, 94] width 92 height 11
click at [101, 109] on div "0888802280 - [PERSON_NAME]" at bounding box center [95, 109] width 83 height 8
type input "0888802280"
type input "[PERSON_NAME]"
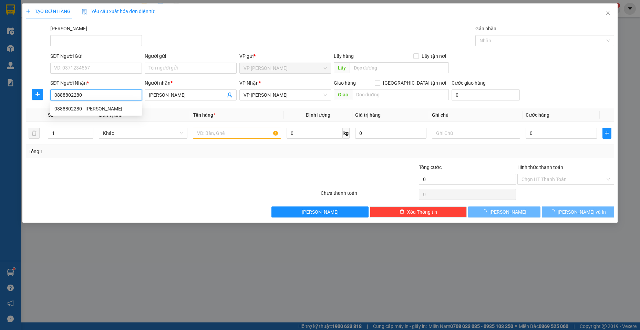
type input "30.000"
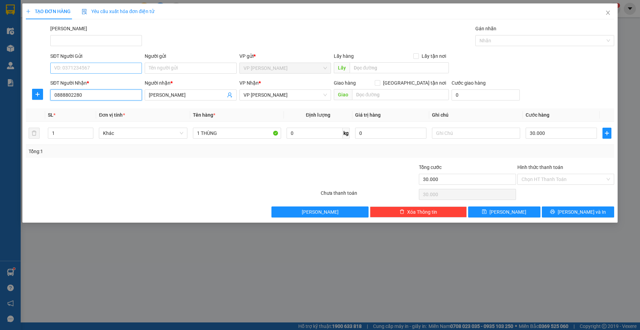
type input "0888802280"
click at [104, 71] on input "SĐT Người Gửi" at bounding box center [96, 68] width 92 height 11
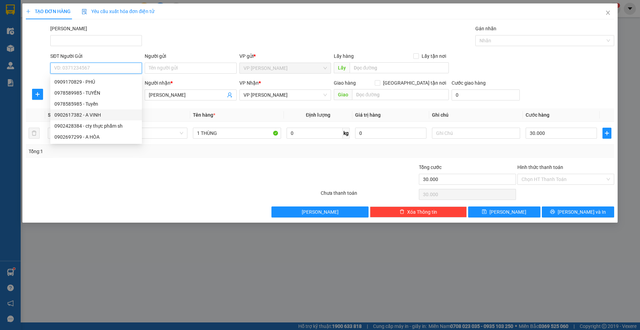
click at [100, 114] on div "0902617382 - A VINH" at bounding box center [95, 115] width 83 height 8
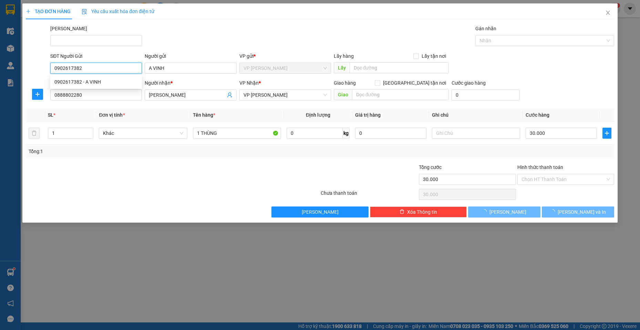
type input "0902617382"
type input "A VINH"
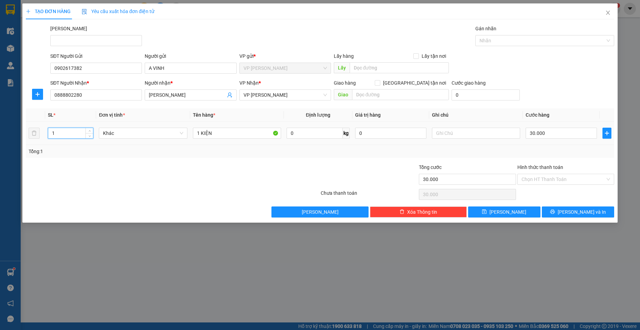
drag, startPoint x: 59, startPoint y: 136, endPoint x: 28, endPoint y: 135, distance: 30.6
click at [28, 138] on tr "1 Khác 1 KIỆN 0 kg 0 30.000" at bounding box center [320, 133] width 588 height 23
type input "2"
drag, startPoint x: 200, startPoint y: 132, endPoint x: 193, endPoint y: 129, distance: 7.1
click at [192, 130] on td "1 KIỆN" at bounding box center [237, 133] width 94 height 23
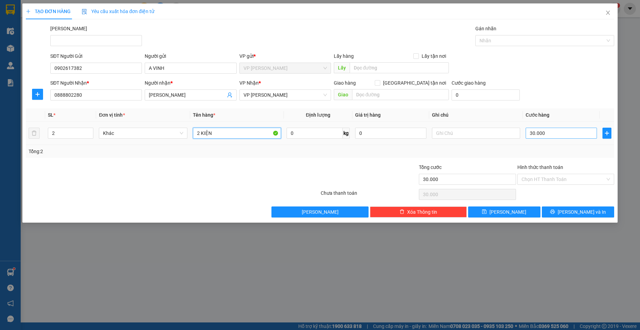
type input "2 KIỆN"
click at [557, 130] on input "30.000" at bounding box center [560, 133] width 71 height 11
click at [555, 215] on span "printer" at bounding box center [552, 212] width 5 height 6
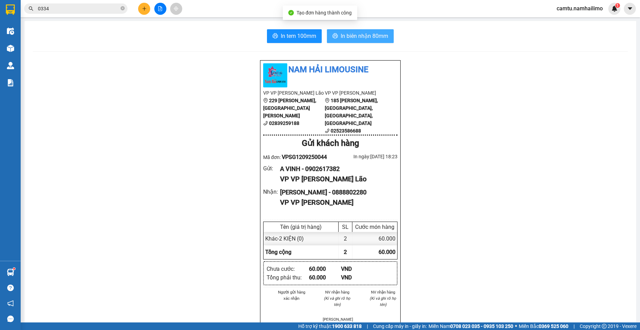
click at [361, 39] on span "In biên nhận 80mm" at bounding box center [364, 36] width 48 height 9
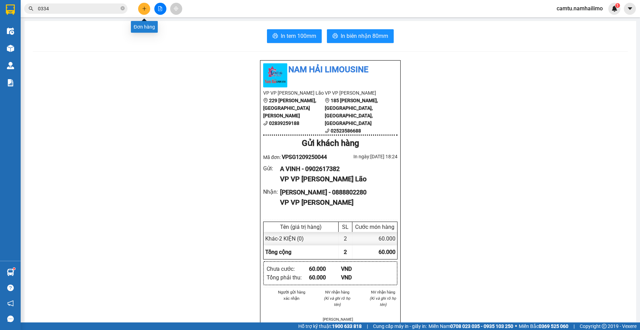
click at [141, 7] on button at bounding box center [144, 9] width 12 height 12
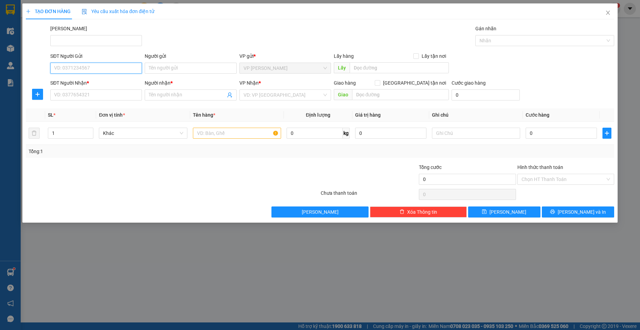
click at [80, 68] on input "SĐT Người Gửi" at bounding box center [96, 68] width 92 height 11
click at [71, 68] on input "0708789858" at bounding box center [96, 68] width 92 height 11
type input "0708783858"
click at [161, 70] on input "Người gửi" at bounding box center [191, 68] width 92 height 11
type input "BÉ NA"
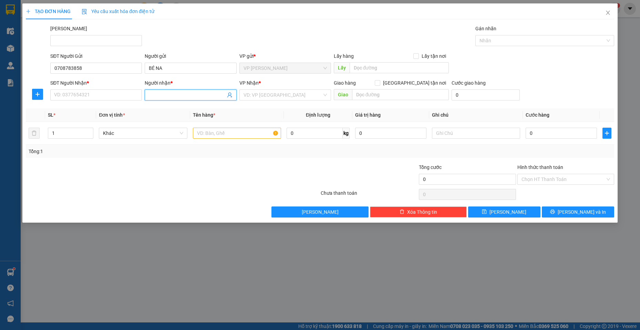
click at [161, 92] on input "Người nhận *" at bounding box center [187, 95] width 76 height 8
drag, startPoint x: 165, startPoint y: 97, endPoint x: 176, endPoint y: 104, distance: 12.9
click at [176, 104] on div "Transit Pickup Surcharge Ids Transit Deliver Surcharge Ids Transit Deliver Surc…" at bounding box center [320, 121] width 588 height 193
type input "HÙNG 03699"
drag, startPoint x: 84, startPoint y: 69, endPoint x: 56, endPoint y: 72, distance: 28.1
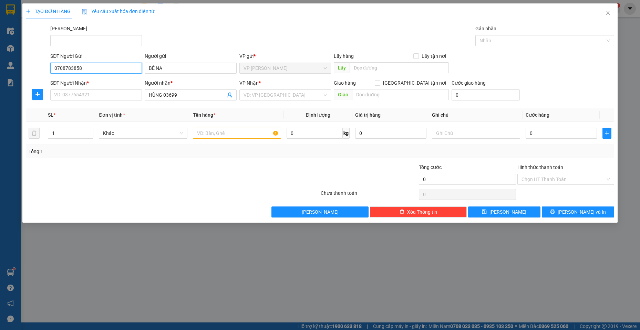
click at [49, 70] on div "SĐT Người Gửi 0708783858 0708783858" at bounding box center [96, 64] width 94 height 24
